Goal: Find contact information: Find contact information

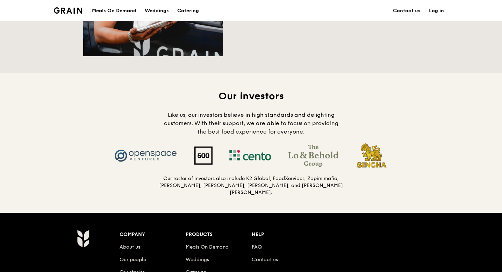
scroll to position [704, 0]
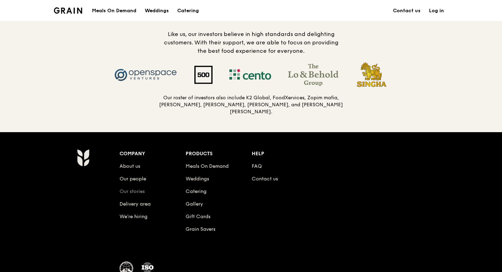
click at [140, 188] on link "Our stories" at bounding box center [132, 191] width 25 height 6
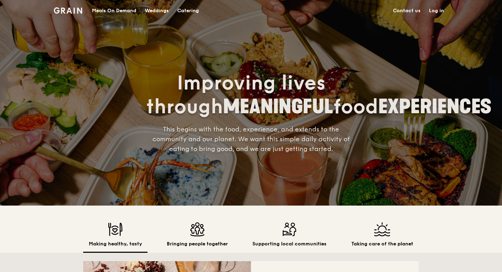
scroll to position [0, 0]
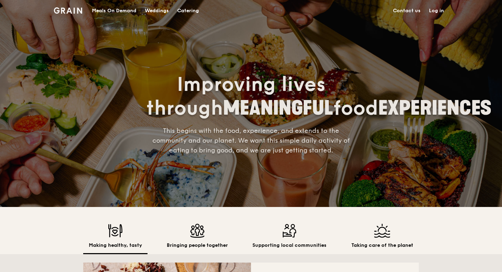
click at [405, 8] on link "Contact us" at bounding box center [407, 10] width 36 height 21
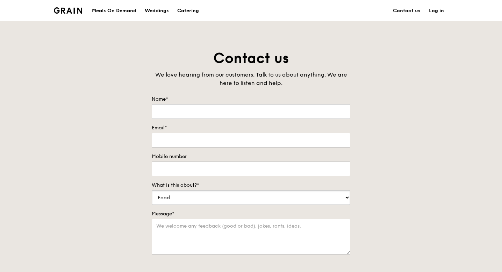
click at [314, 195] on select "Food Service Billing/Payment Catering Others" at bounding box center [251, 197] width 199 height 15
